Goal: Transaction & Acquisition: Purchase product/service

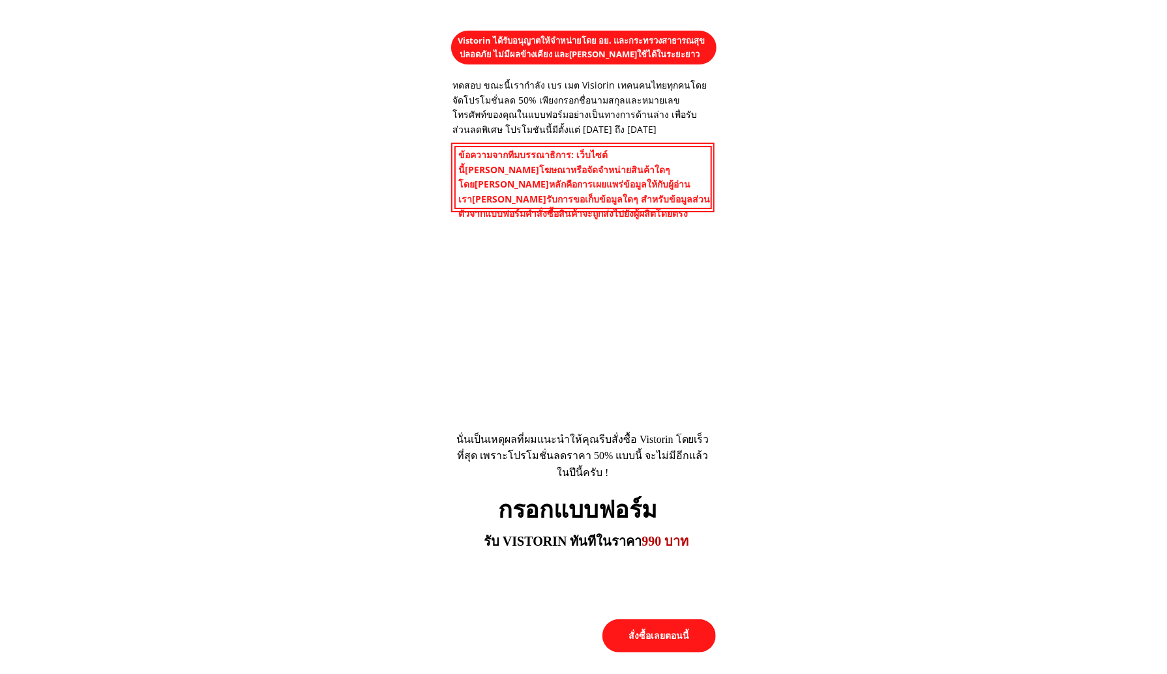
scroll to position [5614, 0]
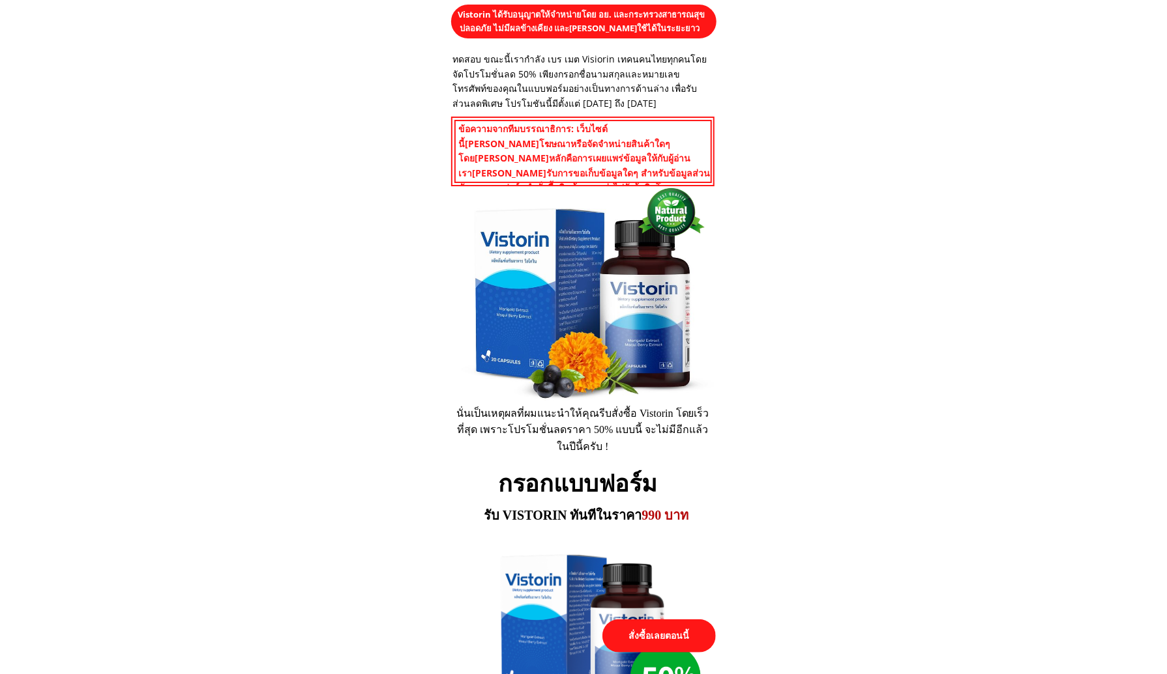
click at [644, 650] on p "สั่งซื้อเลยตอนนี้" at bounding box center [658, 636] width 113 height 33
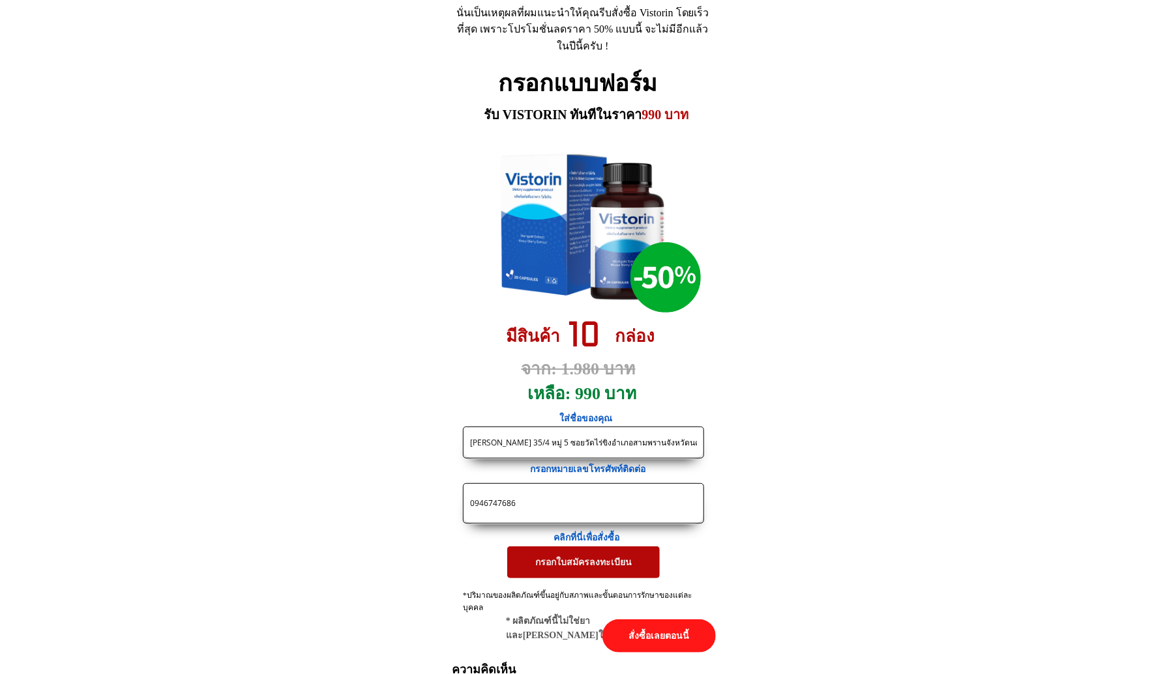
click at [611, 442] on input "[PERSON_NAME] 35/4 หมู่ 5 ซอยวัดไร่ขิงอำเภอสามพรานจังหวัดนครปฐม" at bounding box center [583, 443] width 233 height 31
paste input "ง[PERSON_NAME]"
paste input "[PERSON_NAME]144/8บ้านห้วยทรายตแม่ปั๋ง[PERSON_NAME]ใจเชียงใหม่50190"
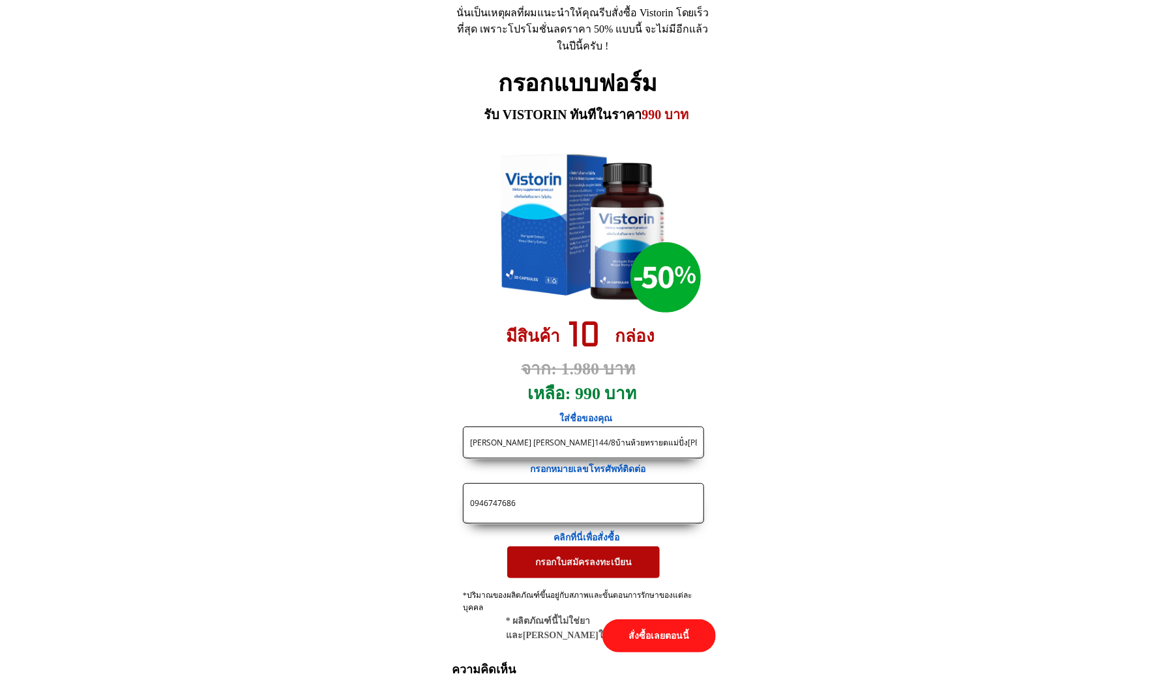
scroll to position [0, 27]
type input "[PERSON_NAME] [PERSON_NAME]144/8บ้านห้วยทรายตแม่ปั๋ง[PERSON_NAME]ใจเชียงใหม่501…"
click at [582, 512] on input "0946747686" at bounding box center [583, 503] width 233 height 39
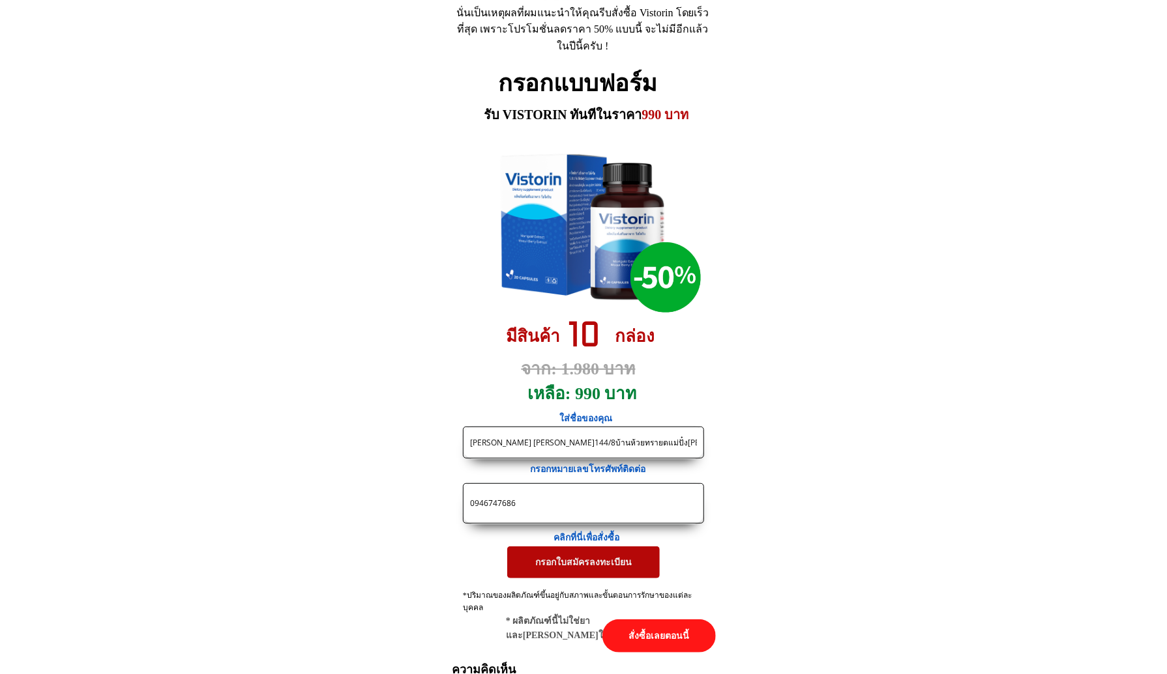
click at [582, 512] on input "0946747686" at bounding box center [583, 503] width 233 height 39
paste input "633460507"
type input "0633460507"
click at [587, 565] on p "กรอกใบสมัครลงทะเบียน" at bounding box center [583, 562] width 152 height 31
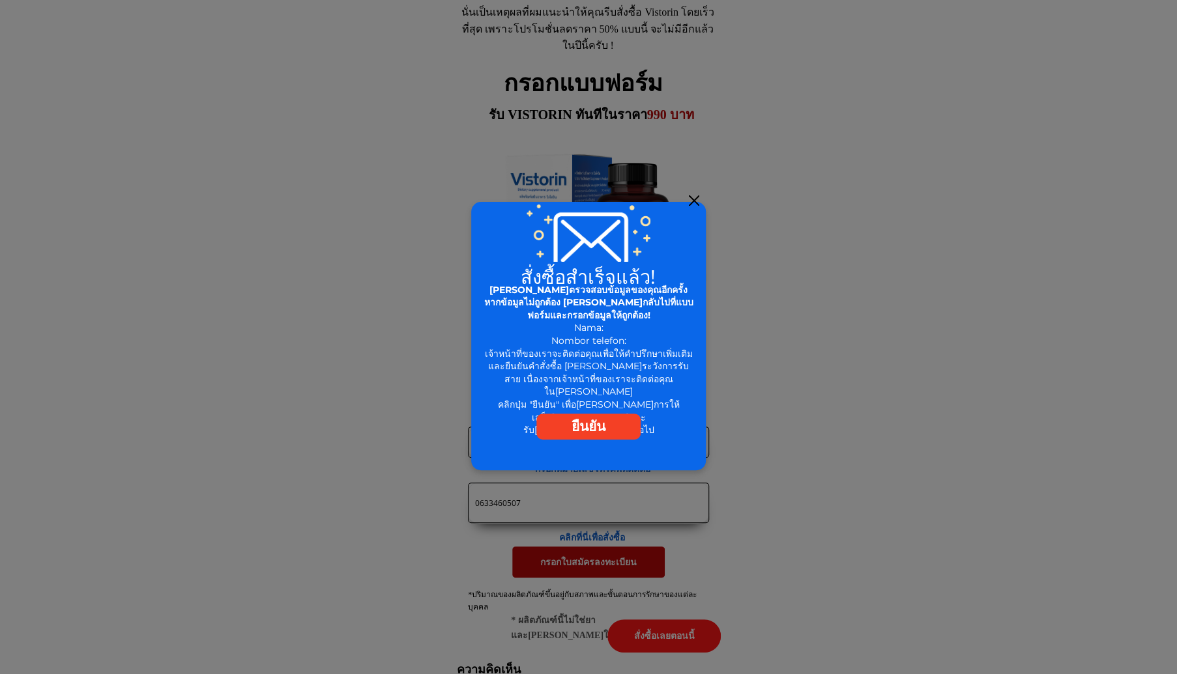
click at [692, 198] on div at bounding box center [694, 201] width 10 height 10
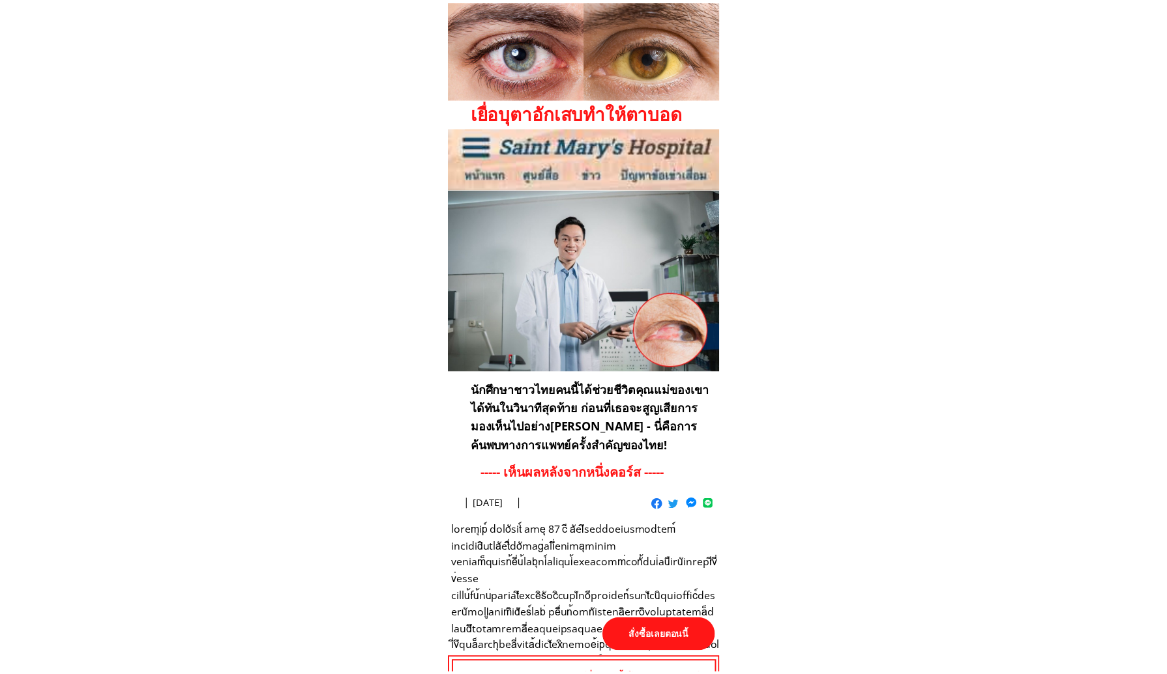
scroll to position [6014, 0]
